Goal: Navigation & Orientation: Find specific page/section

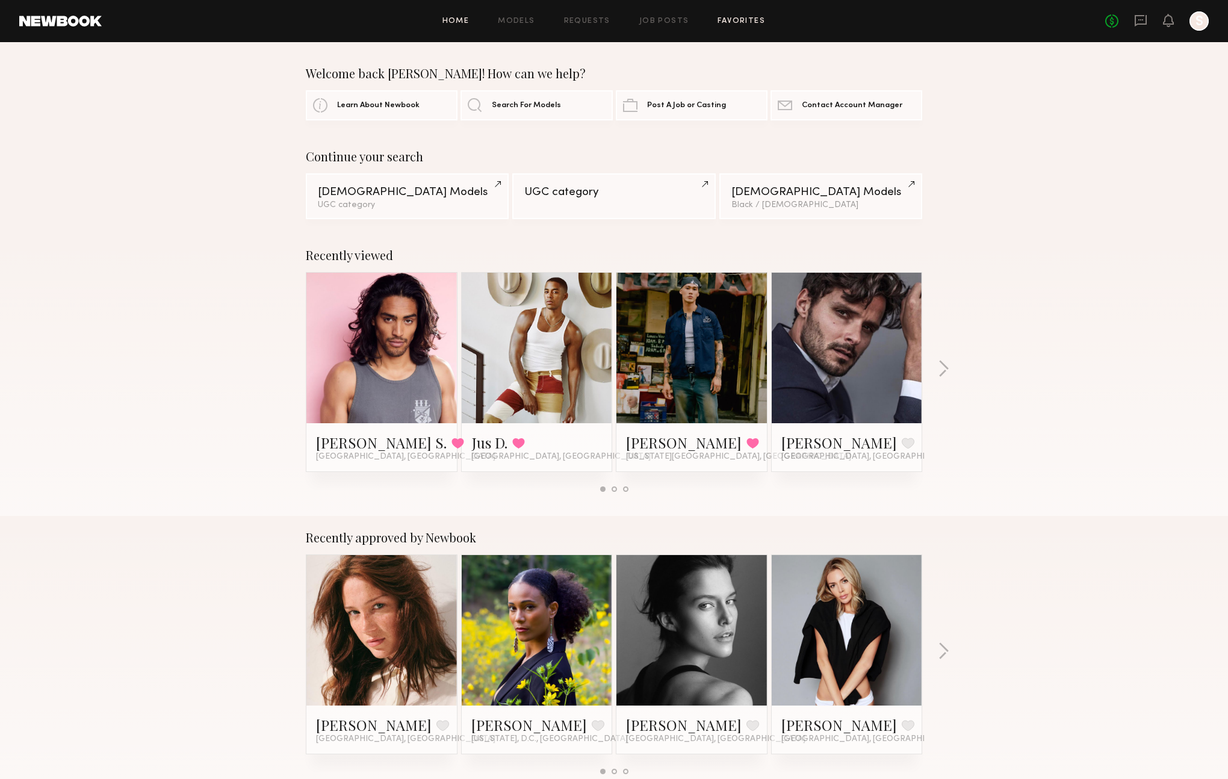
click at [749, 20] on link "Favorites" at bounding box center [742, 21] width 48 height 8
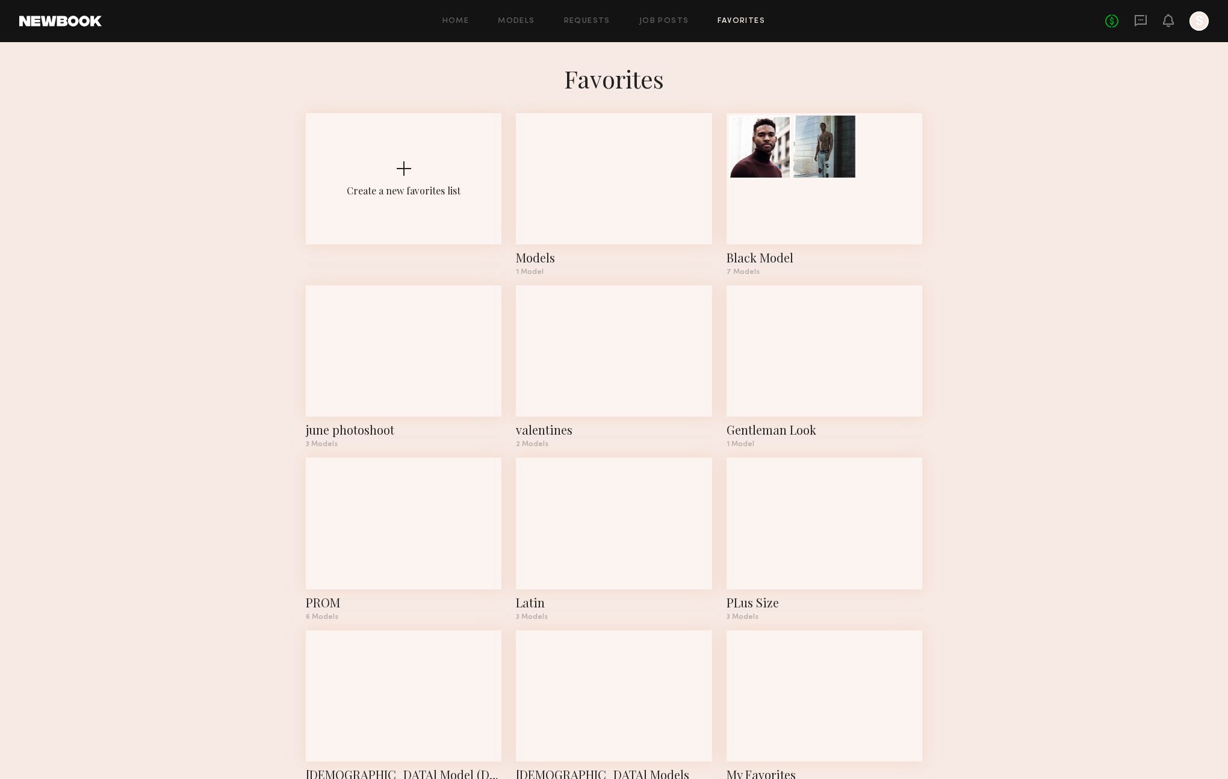
scroll to position [43, 0]
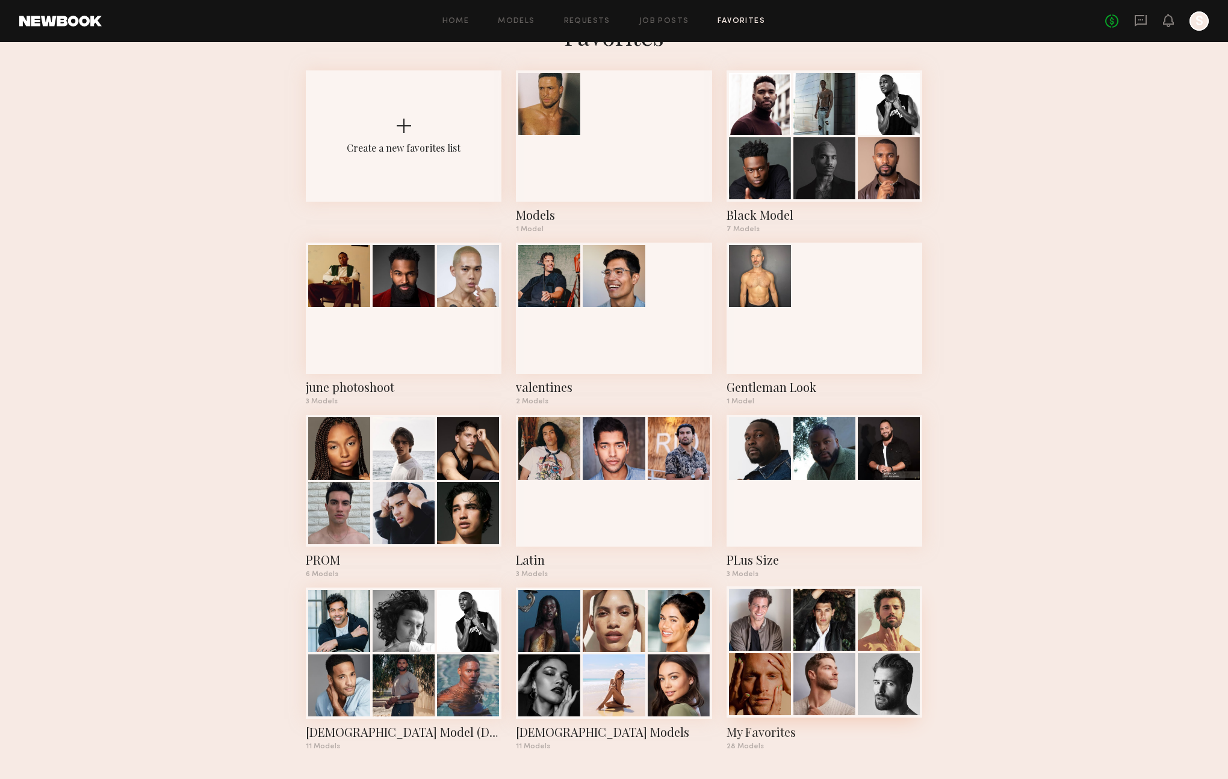
click at [816, 623] on div at bounding box center [825, 620] width 62 height 62
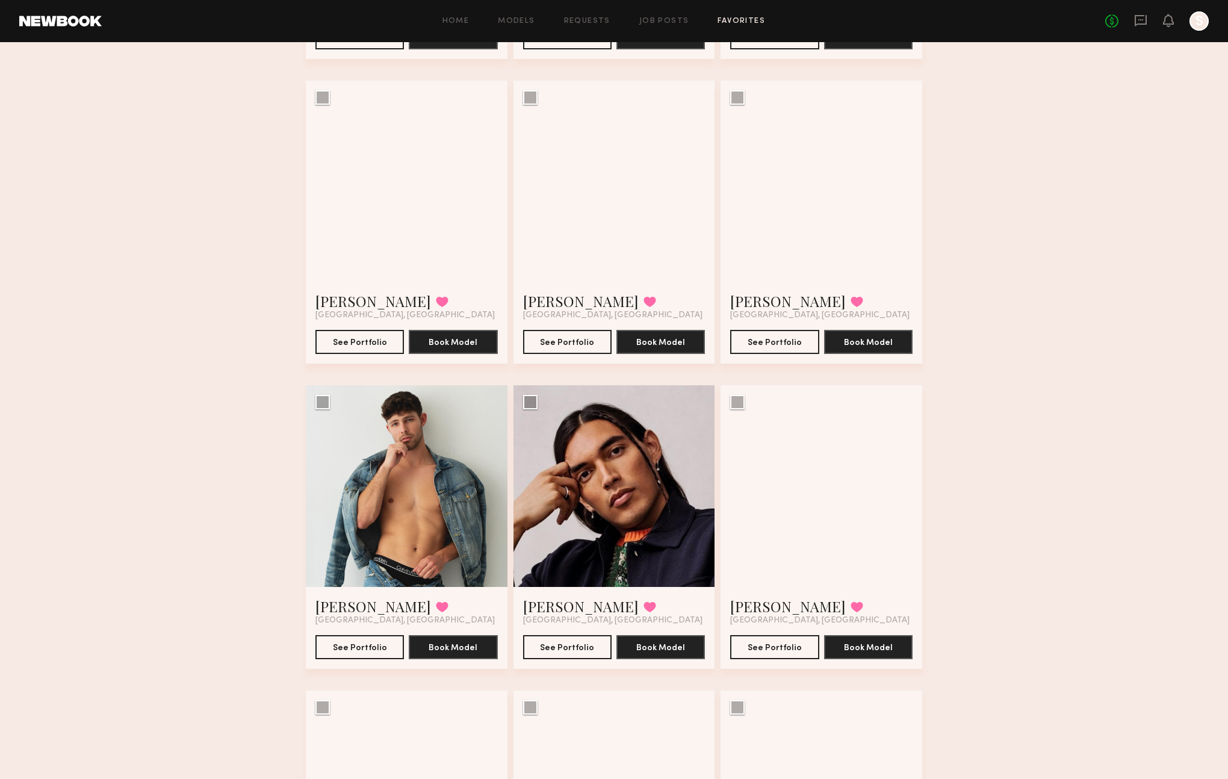
scroll to position [363, 0]
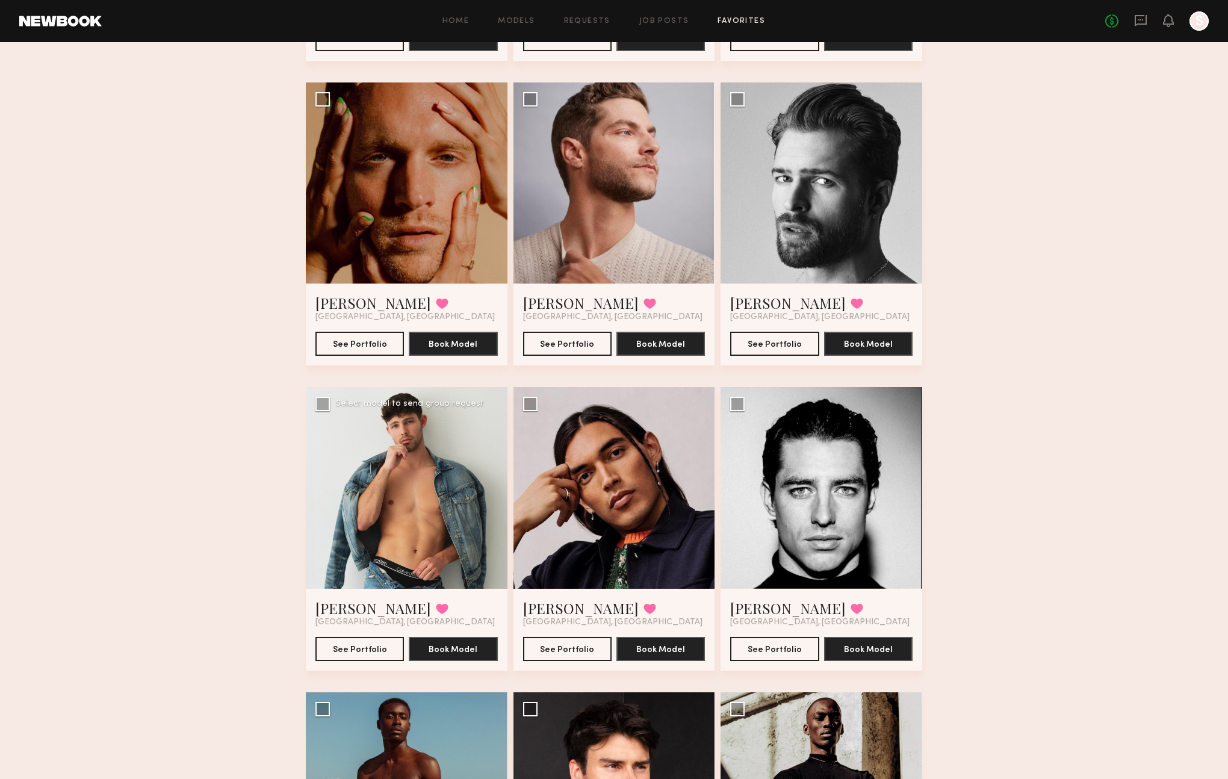
click at [421, 511] on div at bounding box center [407, 488] width 202 height 202
click at [349, 609] on link "Dylan W." at bounding box center [373, 607] width 116 height 19
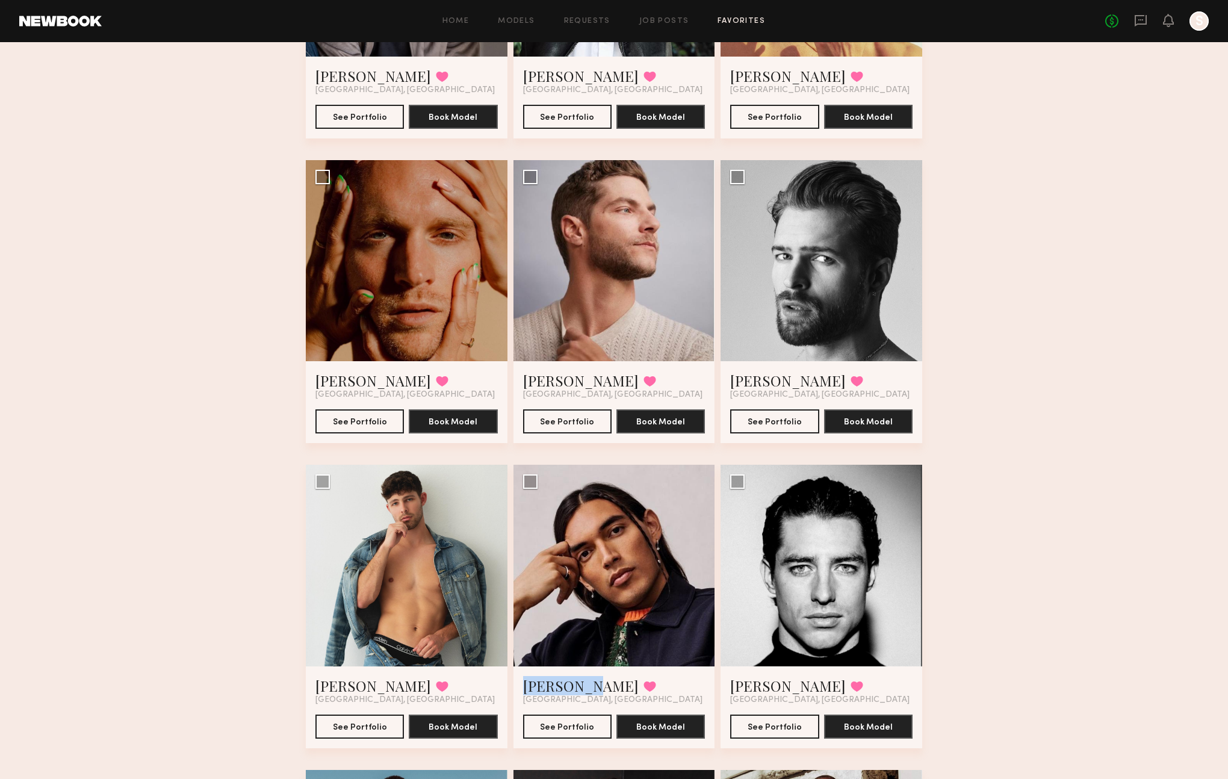
scroll to position [0, 0]
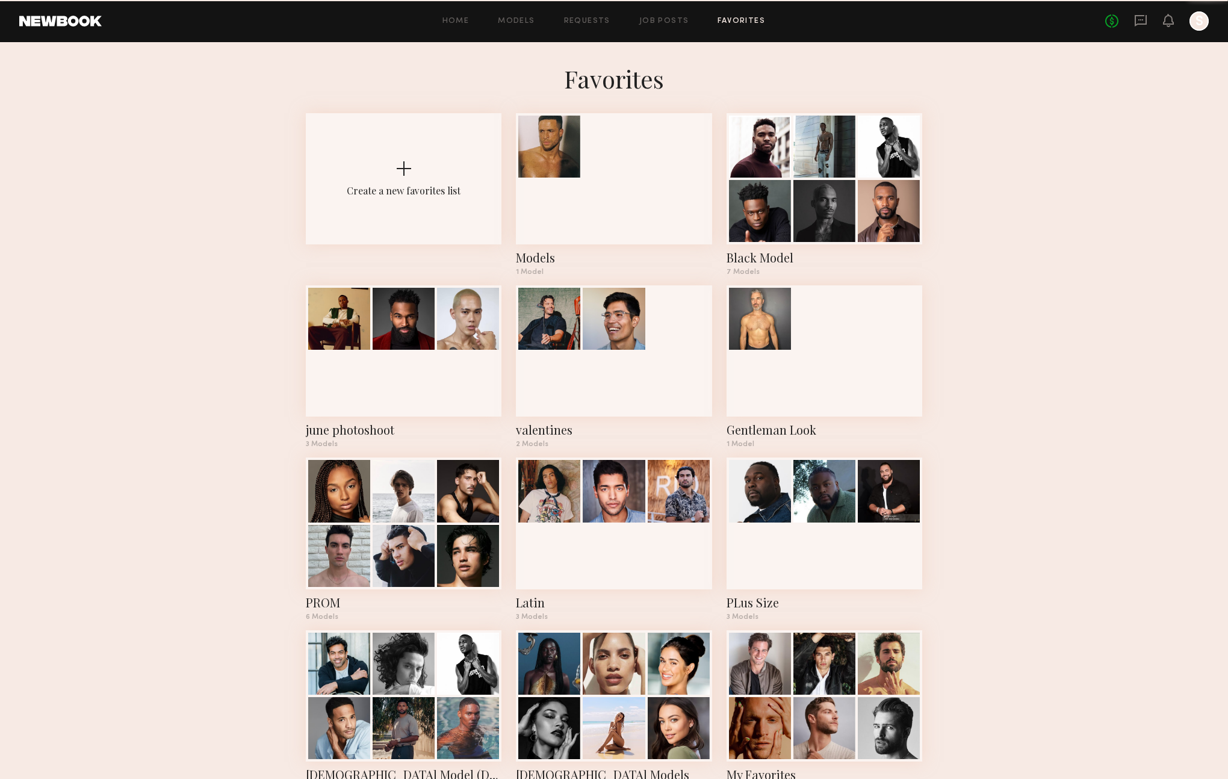
scroll to position [43, 0]
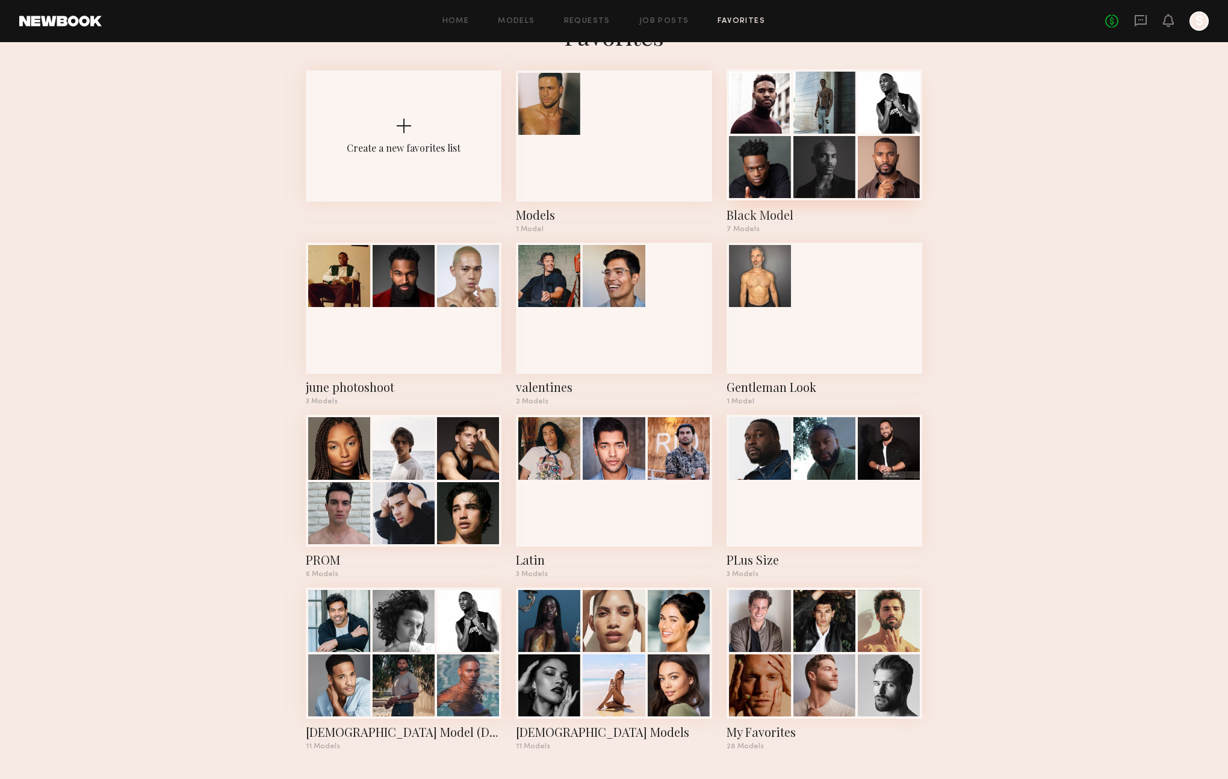
click at [764, 217] on div "Black Model" at bounding box center [825, 215] width 196 height 17
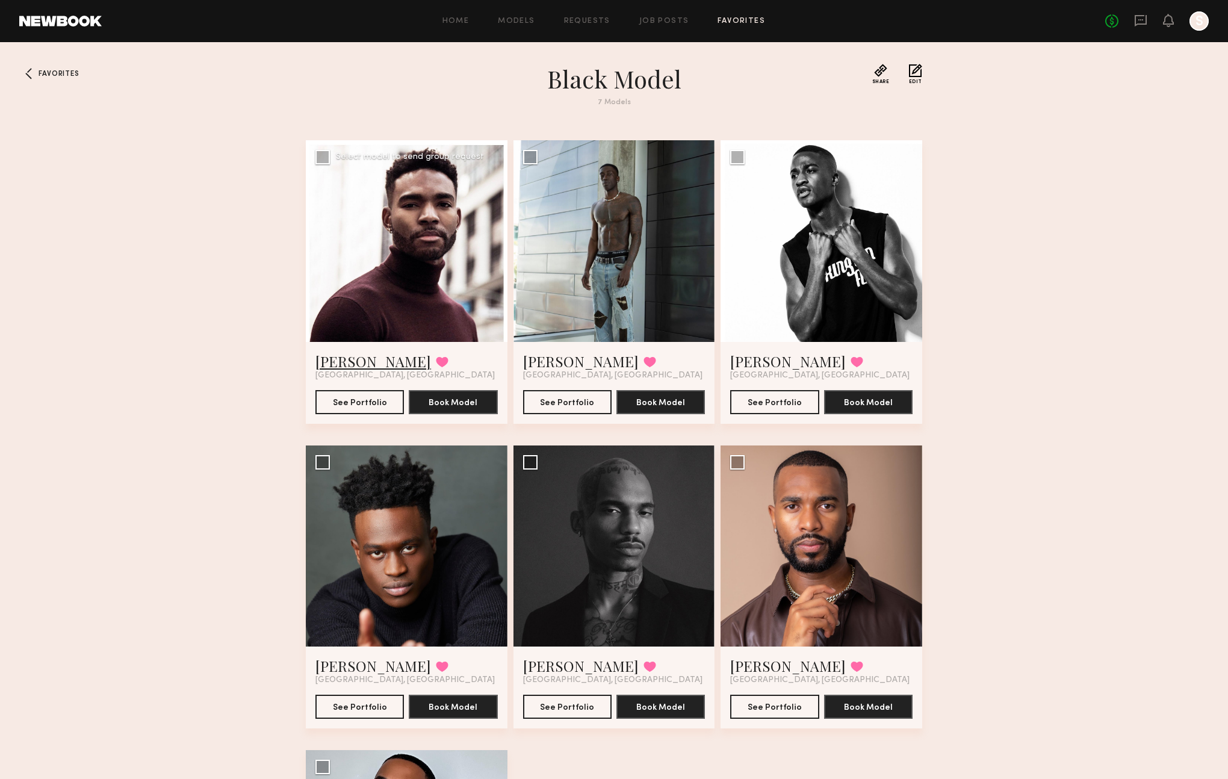
scroll to position [1, 0]
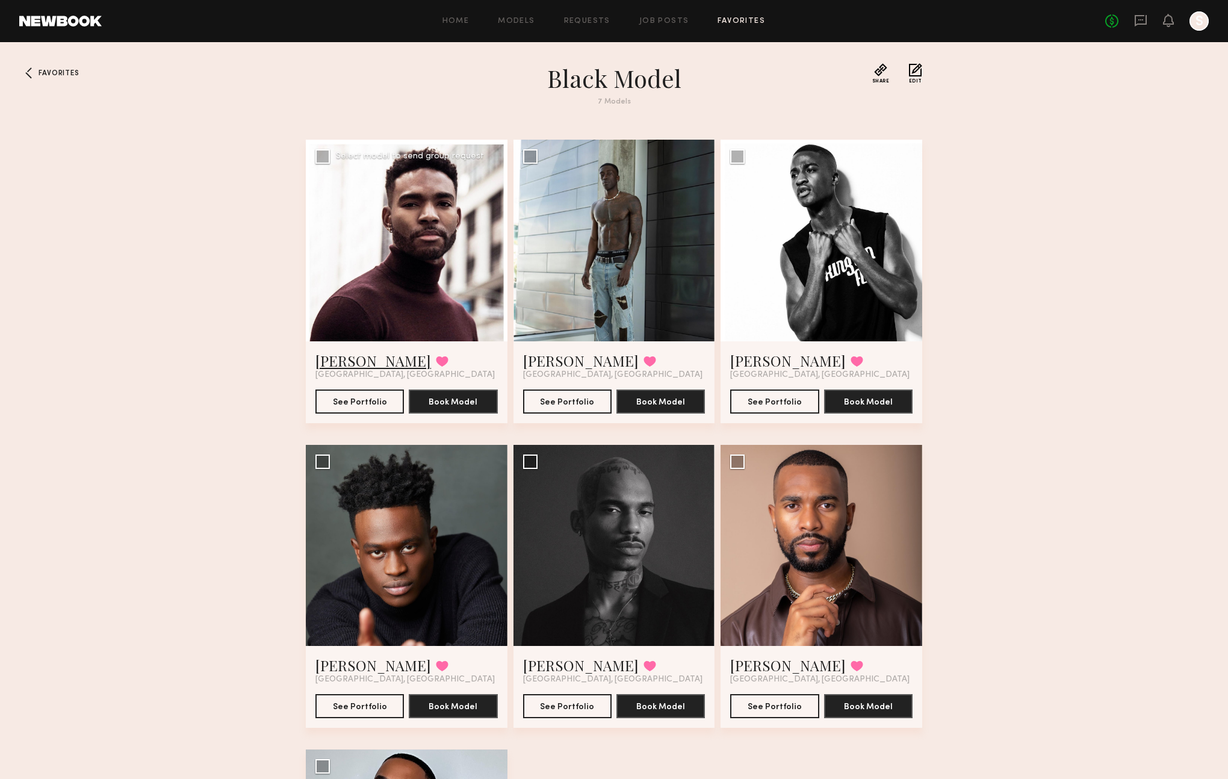
click at [350, 361] on link "[PERSON_NAME]" at bounding box center [373, 360] width 116 height 19
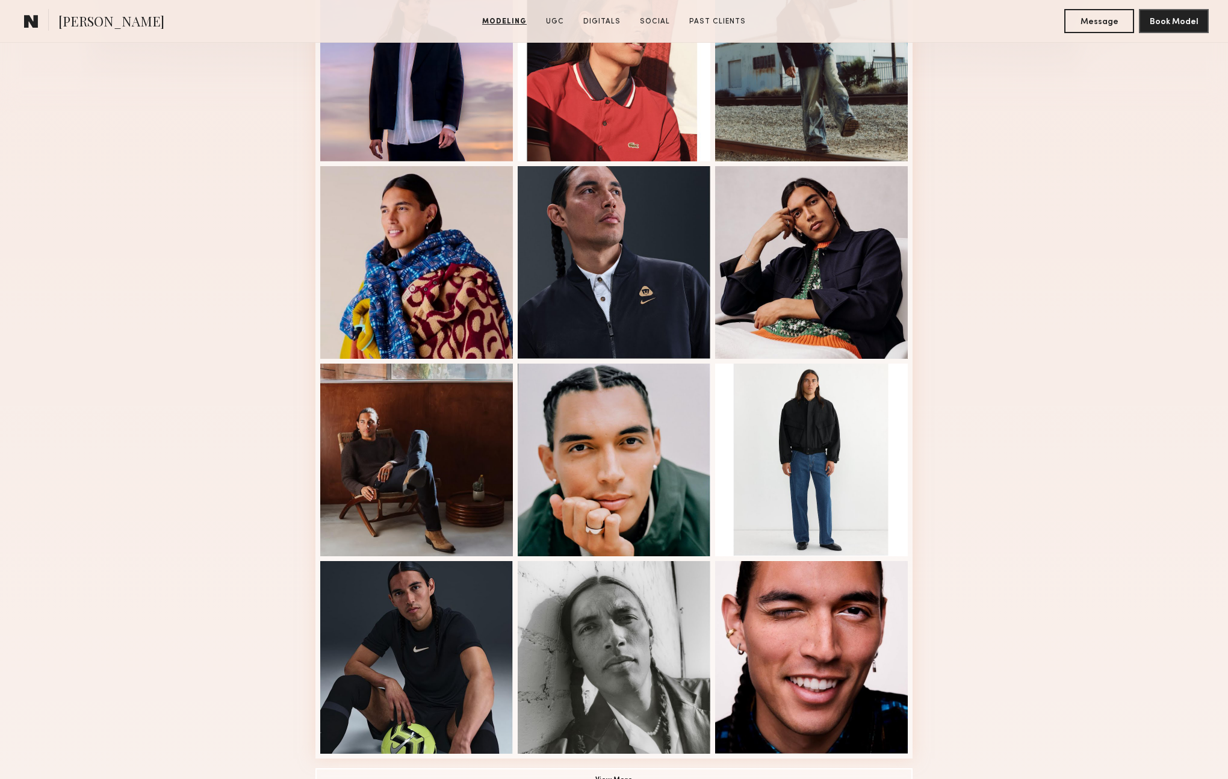
scroll to position [387, 0]
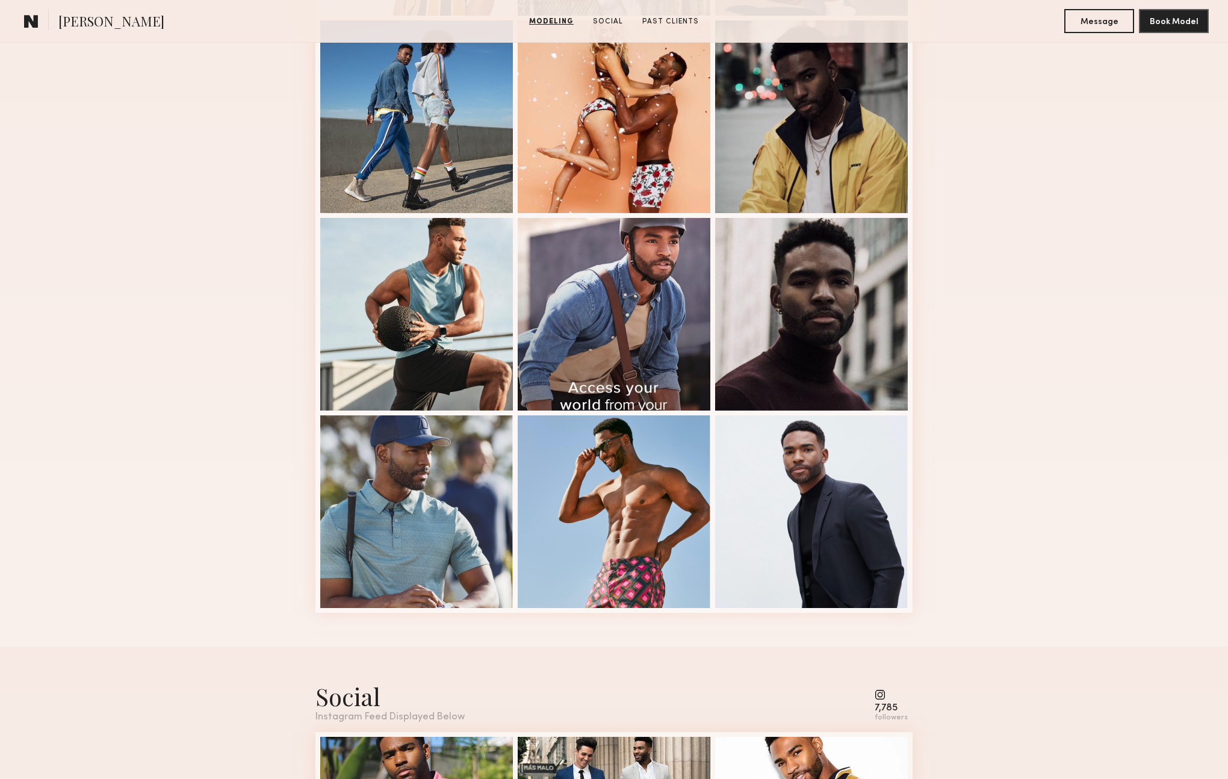
scroll to position [523, 0]
